Goal: Task Accomplishment & Management: Manage account settings

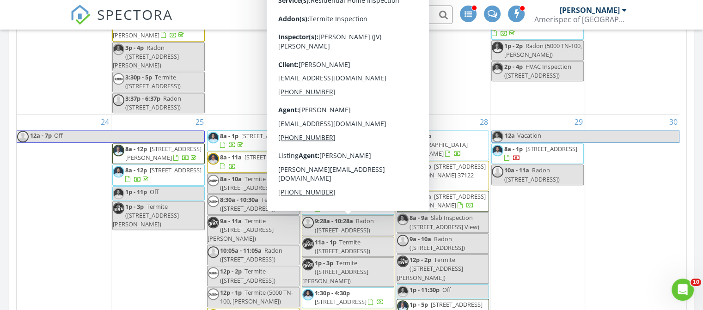
scroll to position [530, 0]
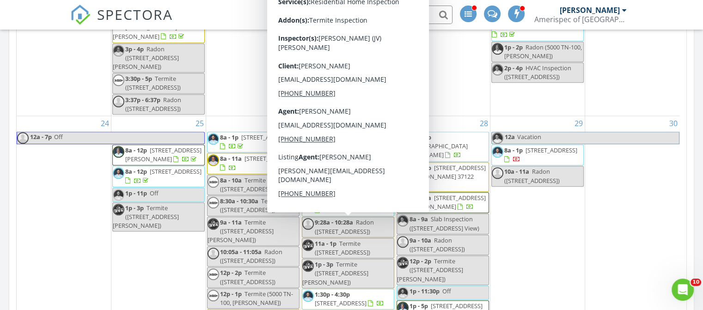
click at [356, 299] on span "108 Josephines Ct, Oak Grove 42262" at bounding box center [341, 303] width 52 height 8
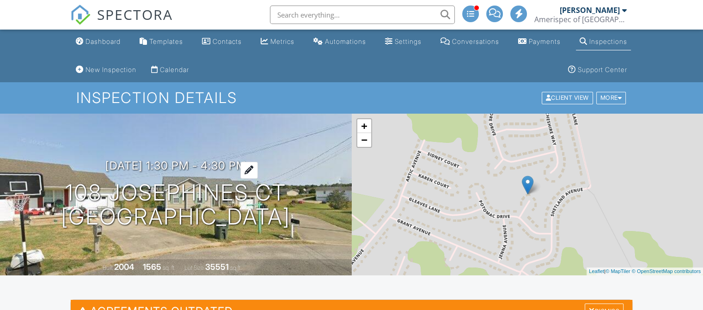
click at [117, 165] on h3 "08/27/2025 1:30 pm - 4:30 pm" at bounding box center [175, 165] width 141 height 12
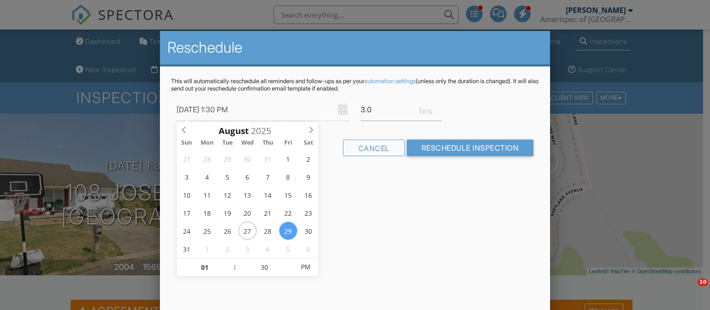
type input "[DATE] 1:30 PM"
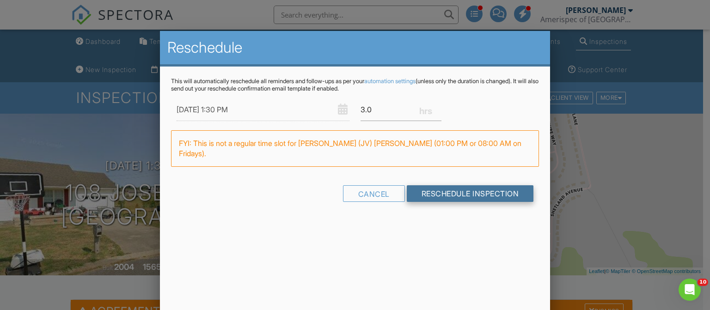
click at [463, 185] on input "Reschedule Inspection" at bounding box center [470, 193] width 127 height 17
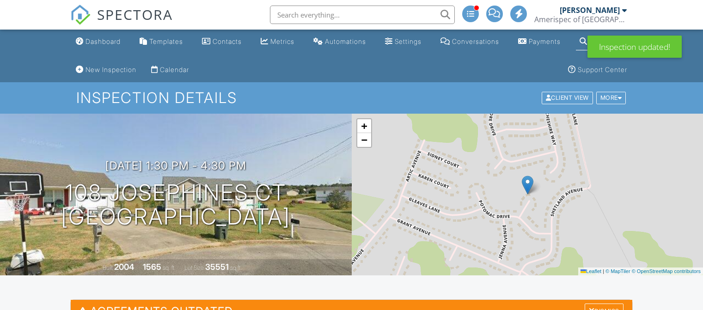
drag, startPoint x: 0, startPoint y: 0, endPoint x: 127, endPoint y: 15, distance: 128.4
click at [127, 15] on span "SPECTORA" at bounding box center [135, 14] width 76 height 19
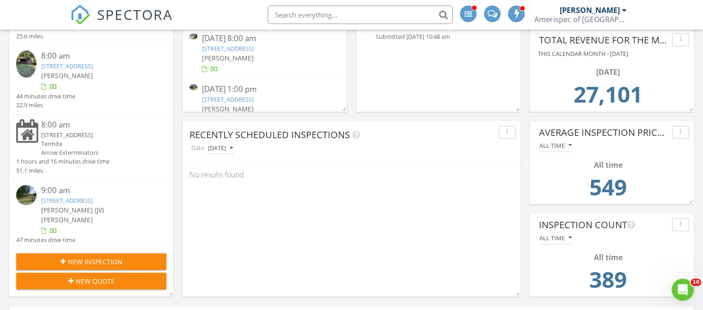
scroll to position [342, 0]
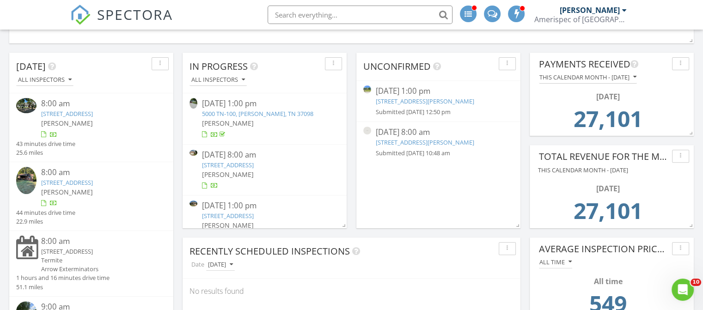
click at [432, 101] on link "574 Bridgette Dr, Clarksville, TN 37042" at bounding box center [425, 101] width 98 height 8
click at [427, 141] on link "1617 Manuka Ln, Columbia, TN 38401" at bounding box center [425, 142] width 98 height 8
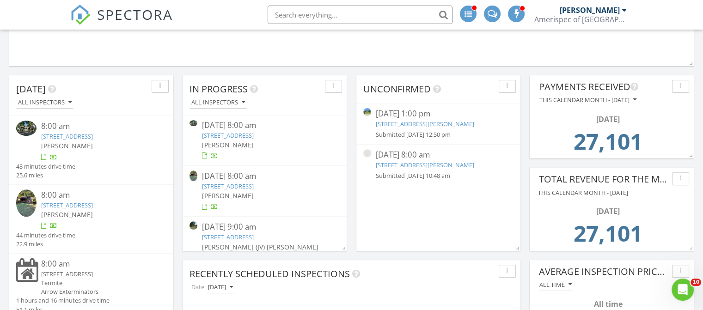
scroll to position [153, 0]
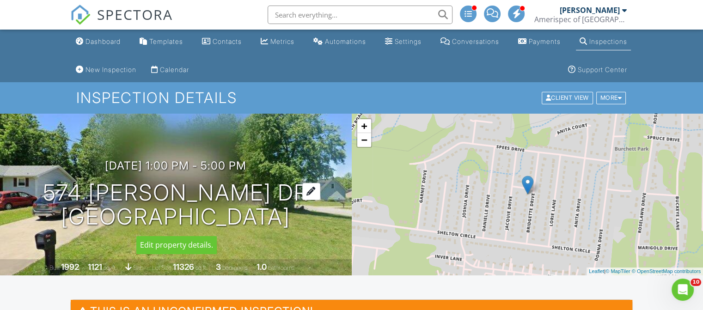
drag, startPoint x: 311, startPoint y: 210, endPoint x: 53, endPoint y: 192, distance: 258.9
click at [53, 192] on div "08/28/2025 1:00 pm - 5:00 pm 574 Bridgette Dr Clarksville, TN 37042" at bounding box center [176, 194] width 352 height 70
copy h1 "574 Bridgette Dr Clarksville, TN 37042"
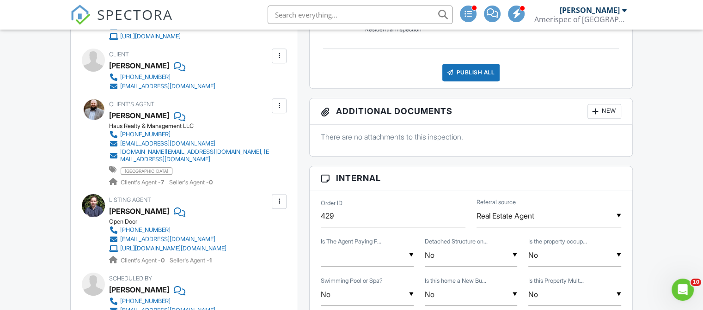
scroll to position [432, 0]
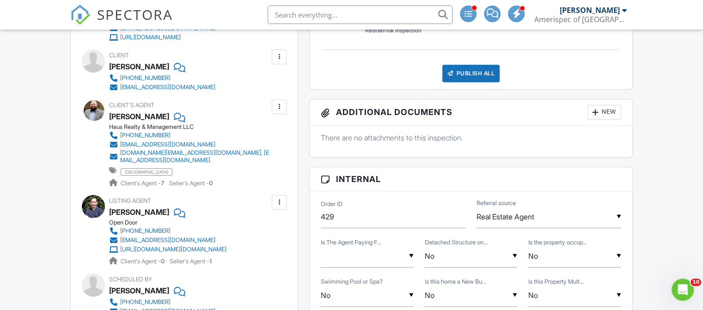
click at [89, 204] on div at bounding box center [93, 206] width 23 height 23
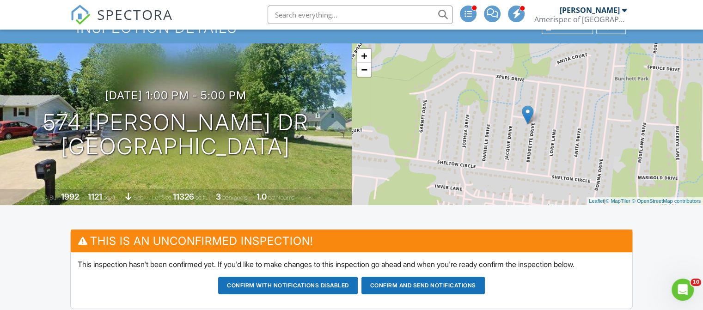
scroll to position [74, 0]
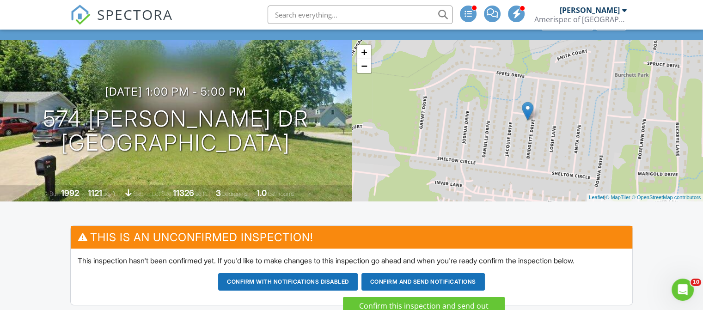
click at [358, 284] on button "Confirm and send notifications" at bounding box center [288, 282] width 140 height 18
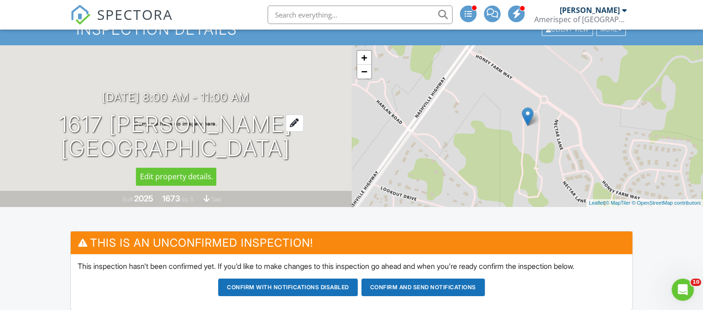
scroll to position [85, 0]
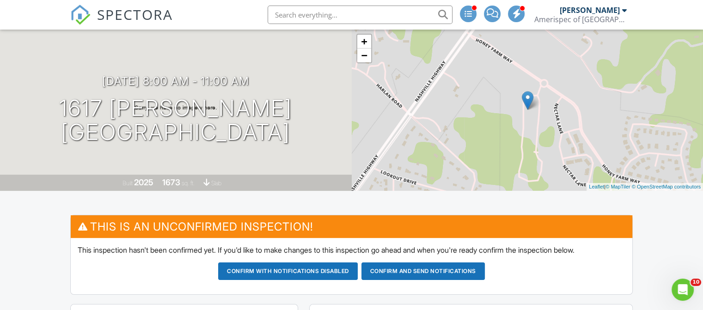
drag, startPoint x: 292, startPoint y: 132, endPoint x: 10, endPoint y: 90, distance: 284.8
click at [10, 90] on div "09/03/2025 8:00 am - 11:00 am 1617 Manuka Ln Columbia, TN 38401" at bounding box center [176, 110] width 352 height 70
drag, startPoint x: 83, startPoint y: 110, endPoint x: 316, endPoint y: 144, distance: 234.7
click at [316, 144] on div "09/03/2025 8:00 am - 11:00 am 1617 Manuka Ln Columbia, TN 38401" at bounding box center [176, 110] width 352 height 70
copy h1 "1617 Manuka Ln Columbia, TN 38401"
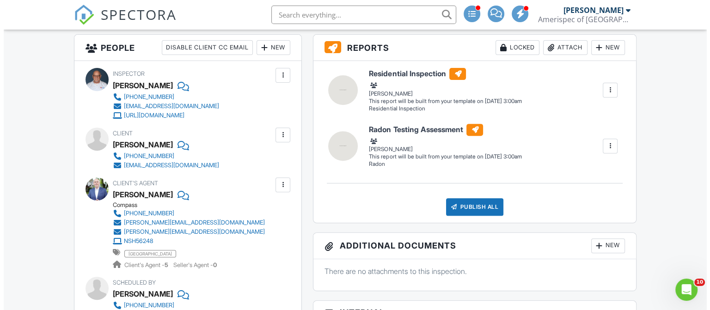
scroll to position [355, 0]
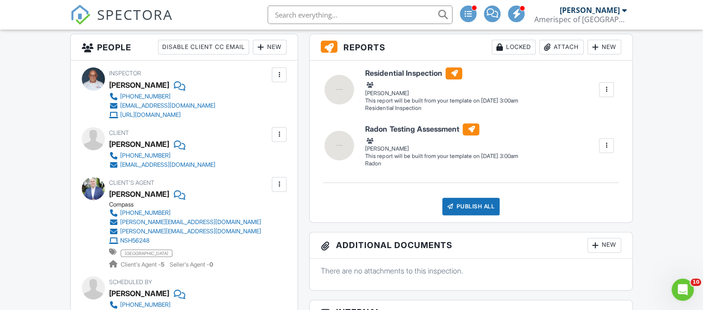
click at [273, 47] on div "New" at bounding box center [270, 47] width 34 height 15
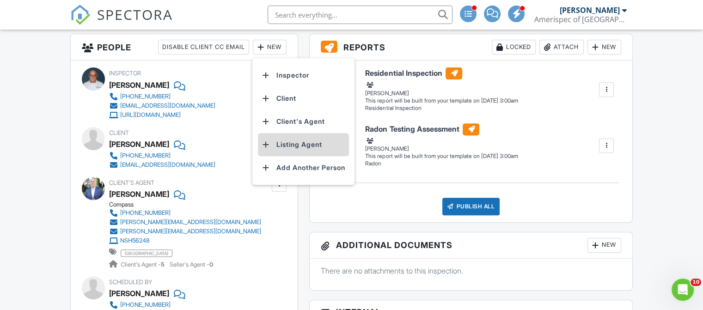
click at [290, 140] on li "Listing Agent" at bounding box center [303, 144] width 91 height 23
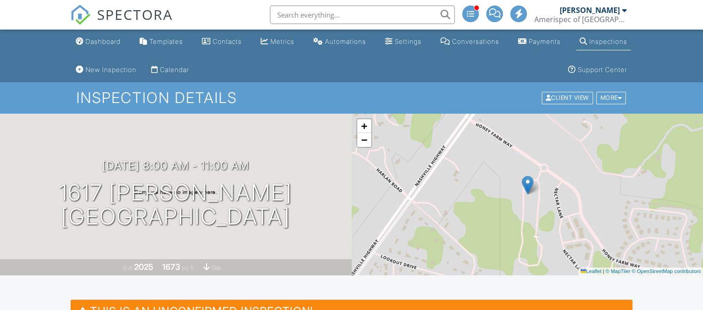
scroll to position [107, 0]
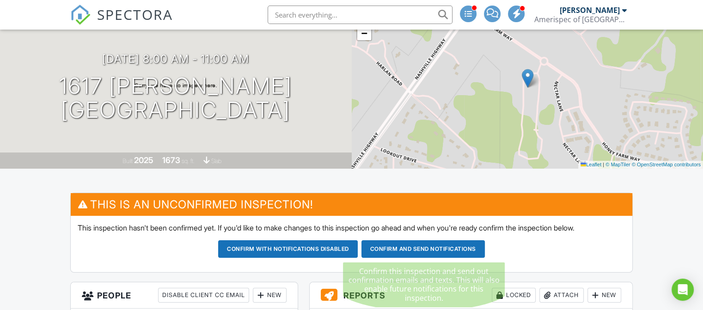
click at [358, 253] on button "Confirm and send notifications" at bounding box center [288, 249] width 140 height 18
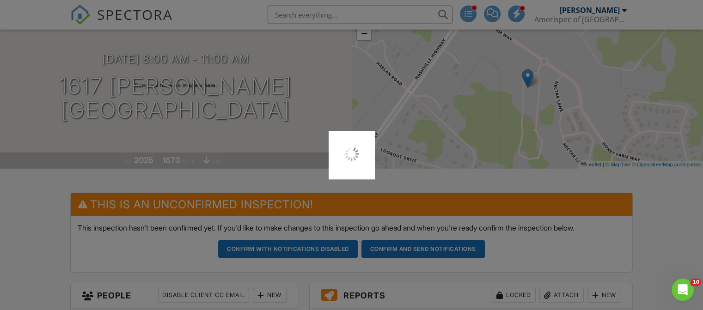
scroll to position [0, 0]
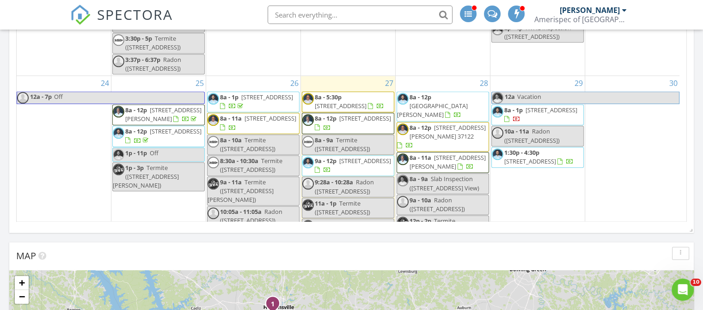
scroll to position [443, 0]
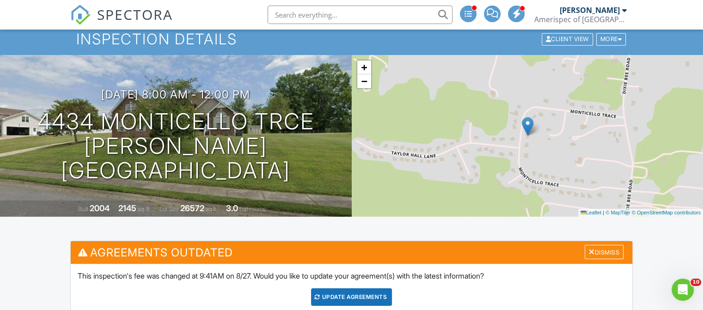
scroll to position [58, 0]
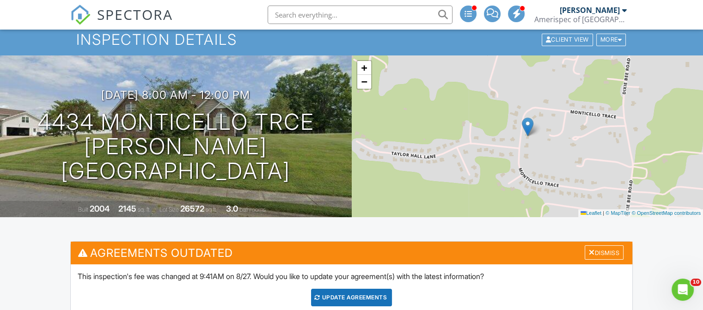
click at [97, 16] on span "SPECTORA" at bounding box center [135, 14] width 76 height 19
